Goal: Check status: Check status

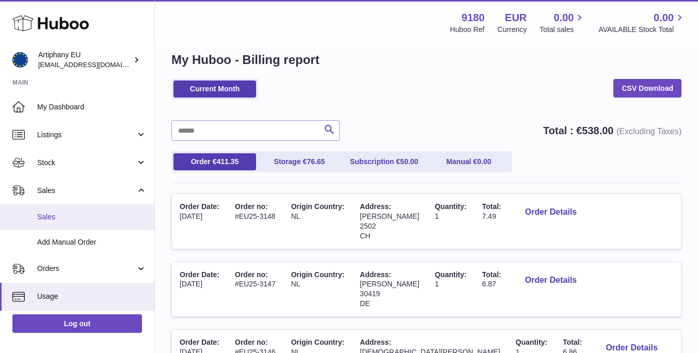
click at [49, 218] on span "Sales" at bounding box center [91, 217] width 109 height 10
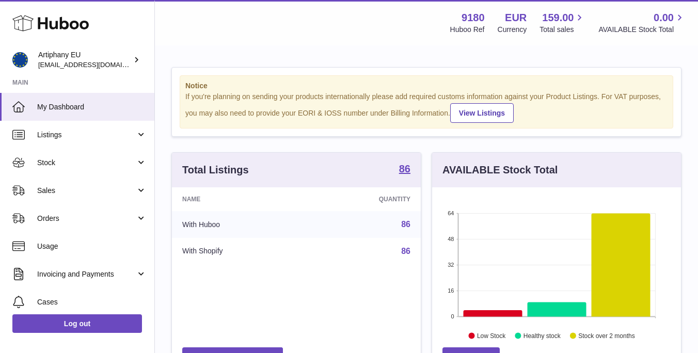
scroll to position [161, 249]
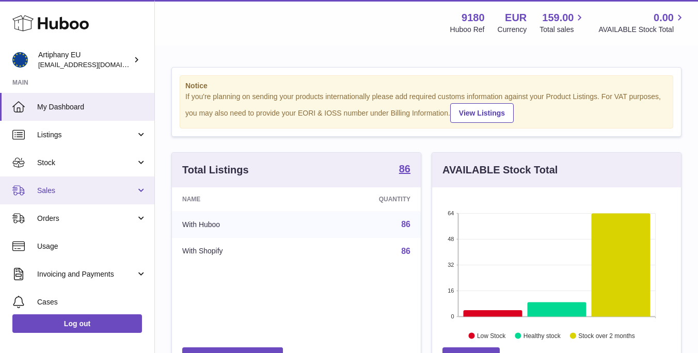
click at [73, 184] on link "Sales" at bounding box center [77, 191] width 154 height 28
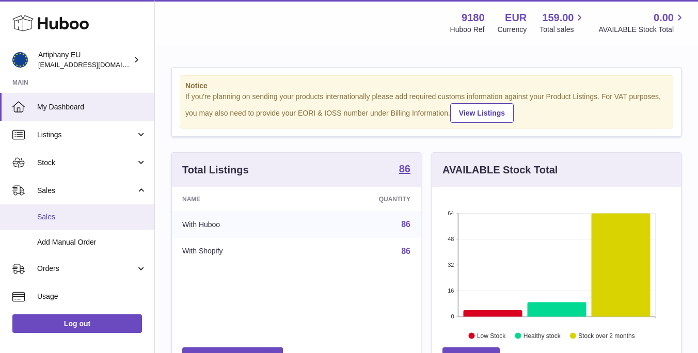
click at [84, 224] on link "Sales" at bounding box center [77, 217] width 154 height 25
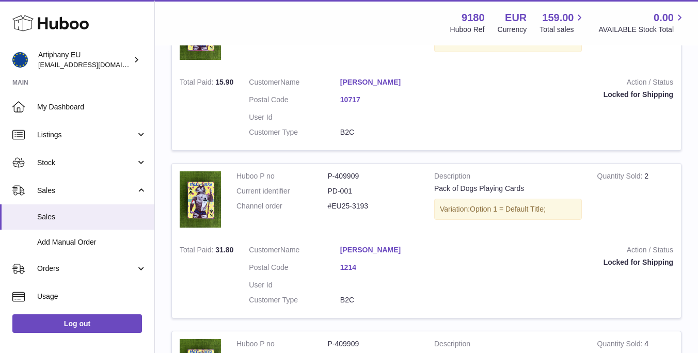
scroll to position [750, 0]
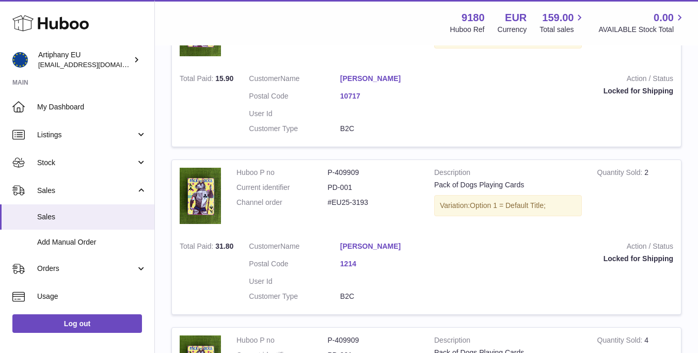
click at [350, 242] on link "Zoltán Szalai" at bounding box center [385, 247] width 91 height 10
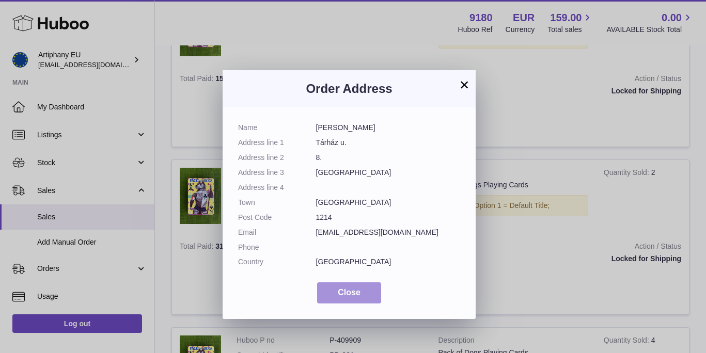
click at [355, 288] on span "Close" at bounding box center [349, 292] width 23 height 9
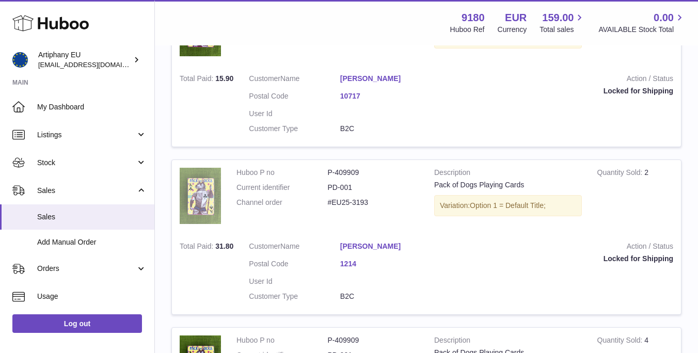
click at [196, 202] on img at bounding box center [200, 196] width 41 height 56
click at [348, 259] on link "1214" at bounding box center [385, 264] width 91 height 10
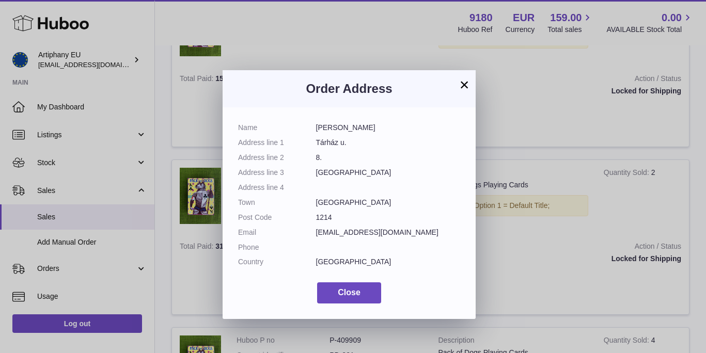
click at [328, 163] on dl "Name Zoltán Szalai Address line 1 Tárház u. Address line 2 8. Address line 3 Bu…" at bounding box center [349, 197] width 222 height 149
click at [465, 85] on button "×" at bounding box center [464, 85] width 12 height 12
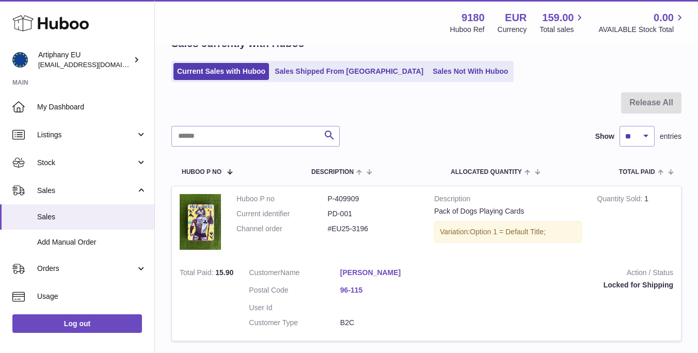
scroll to position [0, 0]
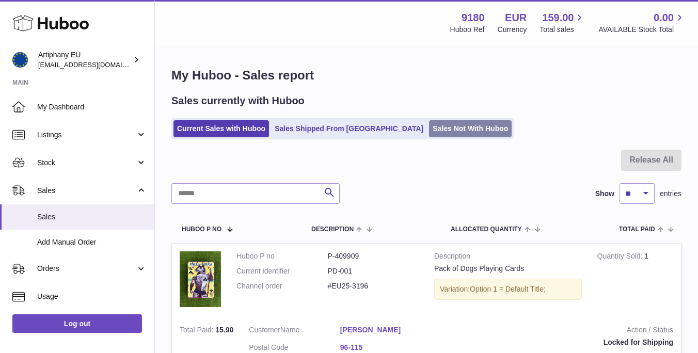
click at [429, 128] on link "Sales Not With Huboo" at bounding box center [470, 128] width 83 height 17
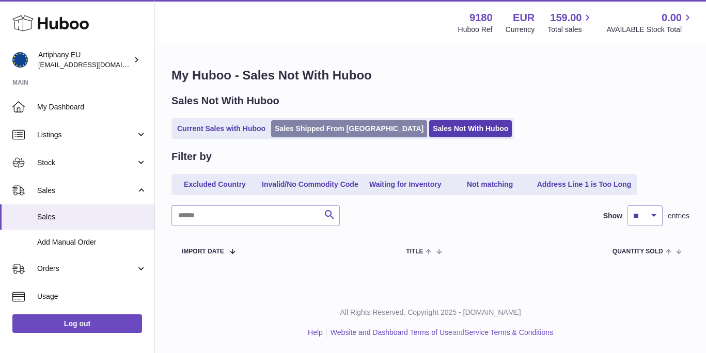
click at [332, 133] on link "Sales Shipped From [GEOGRAPHIC_DATA]" at bounding box center [349, 128] width 156 height 17
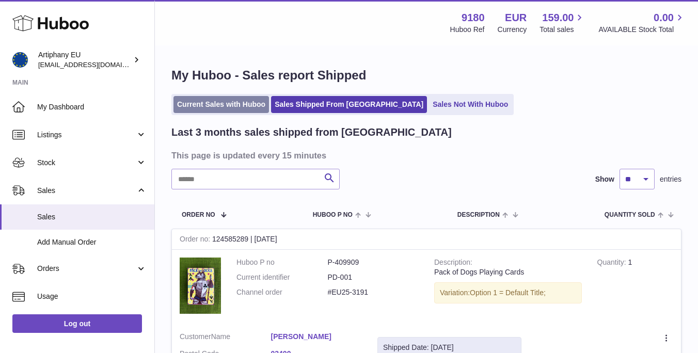
click at [230, 107] on link "Current Sales with Huboo" at bounding box center [222, 104] width 96 height 17
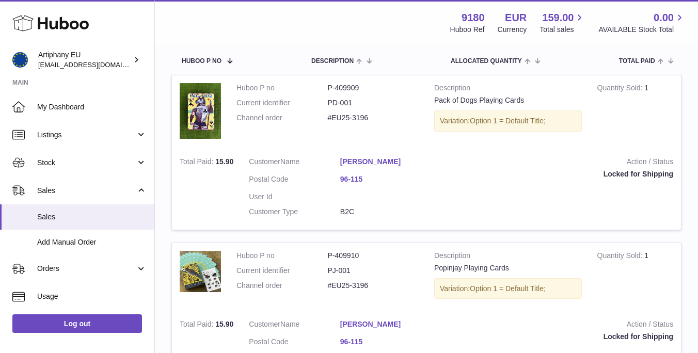
scroll to position [69, 0]
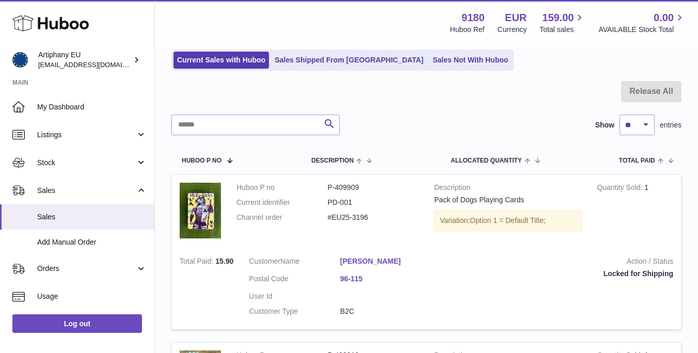
click at [378, 261] on link "[PERSON_NAME]" at bounding box center [385, 262] width 91 height 10
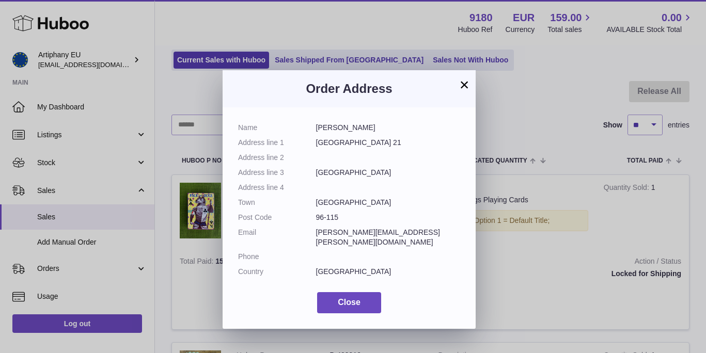
click at [462, 82] on button "×" at bounding box center [464, 85] width 12 height 12
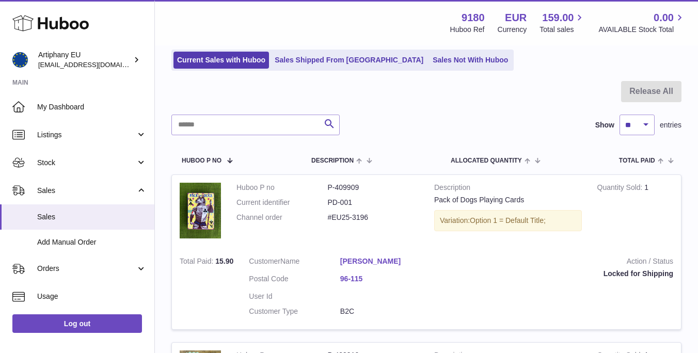
click at [342, 237] on td "Huboo P no P-409909 Current identifier PD-001 Channel order #EU25-3196" at bounding box center [328, 212] width 198 height 74
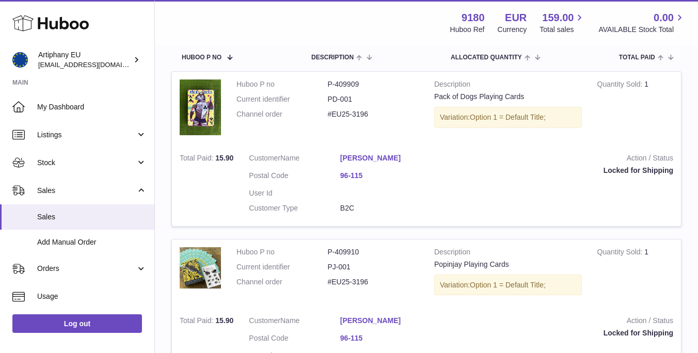
scroll to position [151, 0]
